Goal: Task Accomplishment & Management: Manage account settings

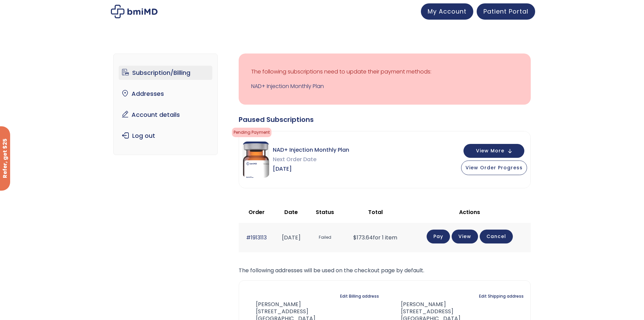
click at [167, 68] on link "Subscription/Billing" at bounding box center [166, 73] width 94 height 14
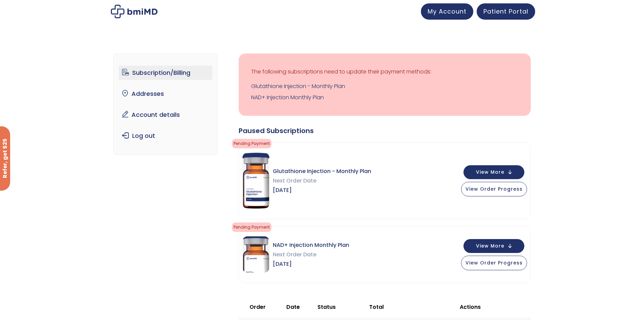
click at [589, 101] on div "Subscription/Billing bmiRewards Addresses Account details Submit a Review Log o…" at bounding box center [322, 279] width 644 height 479
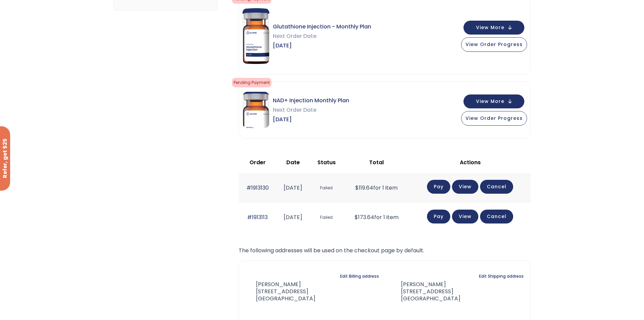
scroll to position [159, 0]
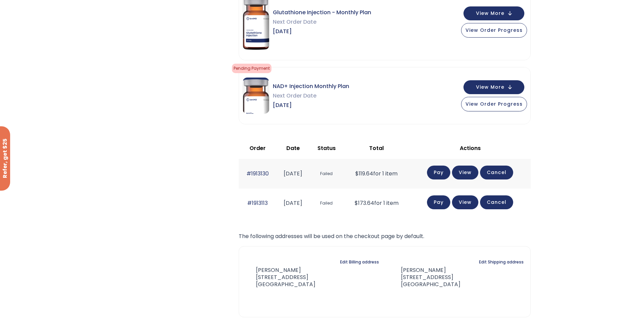
click at [446, 170] on link "Pay" at bounding box center [438, 172] width 23 height 14
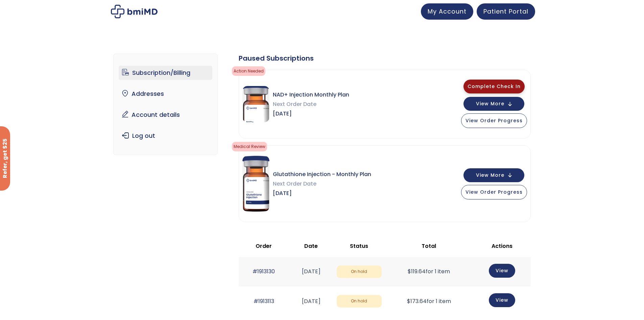
click at [512, 87] on span "Complete Check In" at bounding box center [494, 86] width 53 height 7
click at [505, 103] on span "View More" at bounding box center [490, 103] width 28 height 4
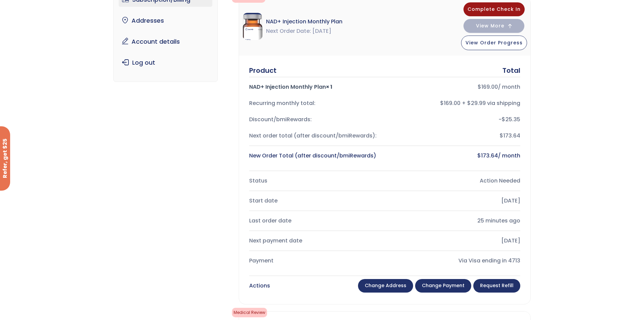
scroll to position [61, 0]
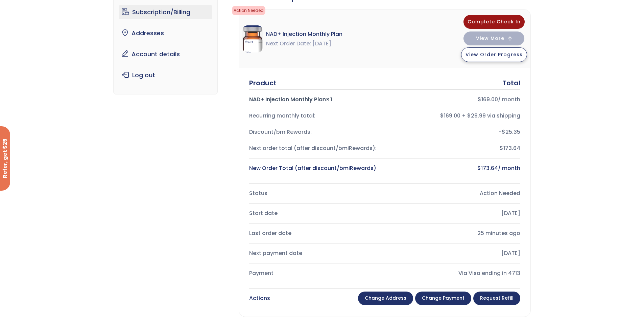
click at [508, 51] on button "View Order Progress" at bounding box center [494, 54] width 66 height 15
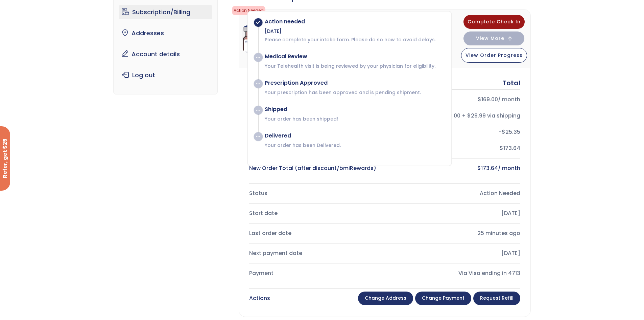
click at [583, 76] on div "Subscription/Billing bmiRewards Addresses Account details Submit a Review Log o…" at bounding box center [322, 307] width 644 height 657
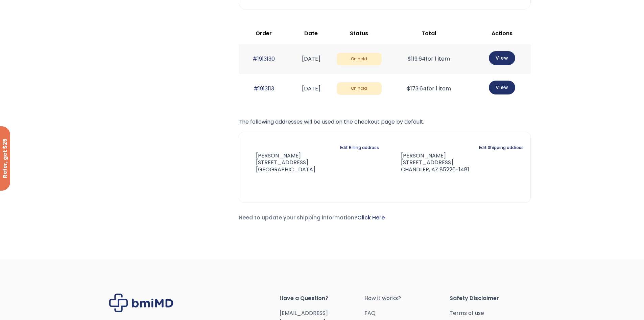
scroll to position [553, 0]
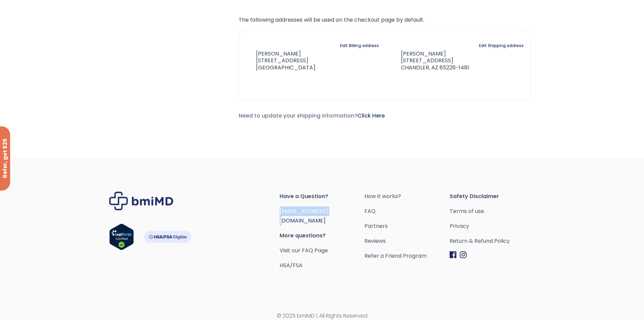
drag, startPoint x: 338, startPoint y: 212, endPoint x: 280, endPoint y: 211, distance: 58.2
click at [280, 211] on span "[EMAIL_ADDRESS][DOMAIN_NAME]" at bounding box center [322, 215] width 85 height 19
copy link "[EMAIL_ADDRESS][DOMAIN_NAME]"
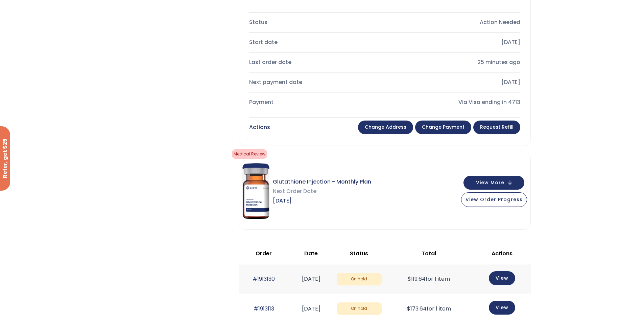
scroll to position [0, 0]
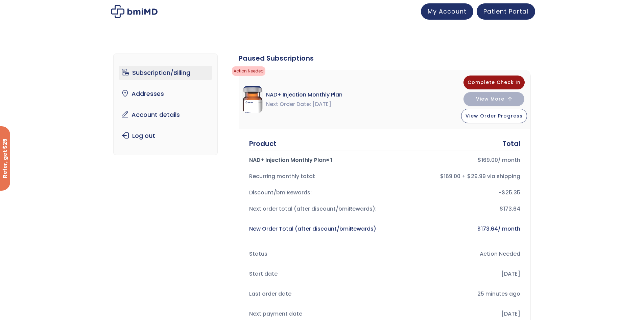
drag, startPoint x: 182, startPoint y: 70, endPoint x: 194, endPoint y: 67, distance: 13.1
click at [182, 70] on link "Subscription/Billing" at bounding box center [166, 73] width 94 height 14
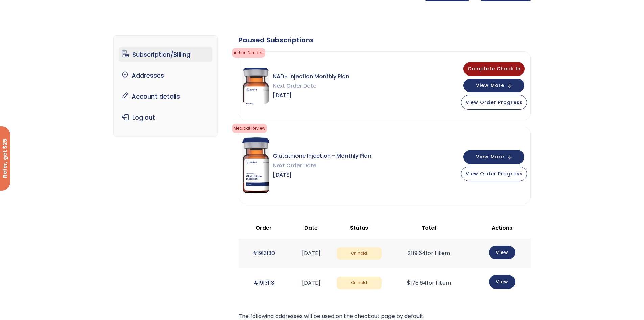
scroll to position [19, 0]
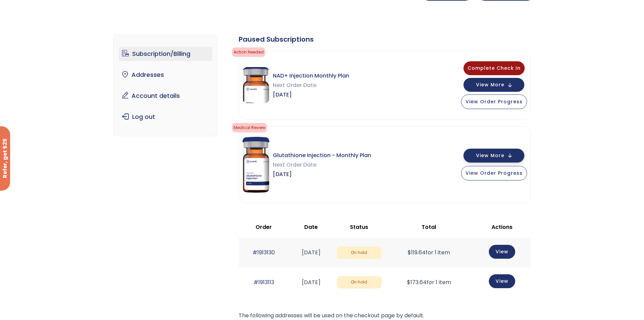
click at [514, 153] on button "View More" at bounding box center [494, 155] width 61 height 14
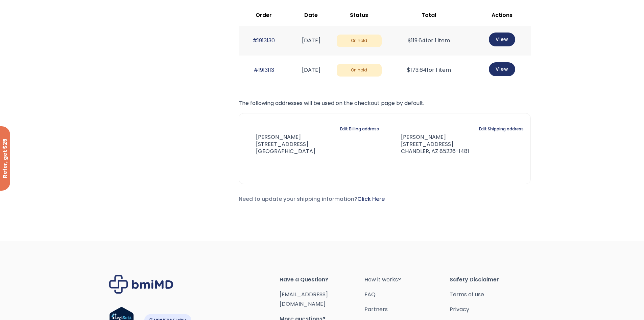
scroll to position [0, 0]
